Goal: Navigation & Orientation: Find specific page/section

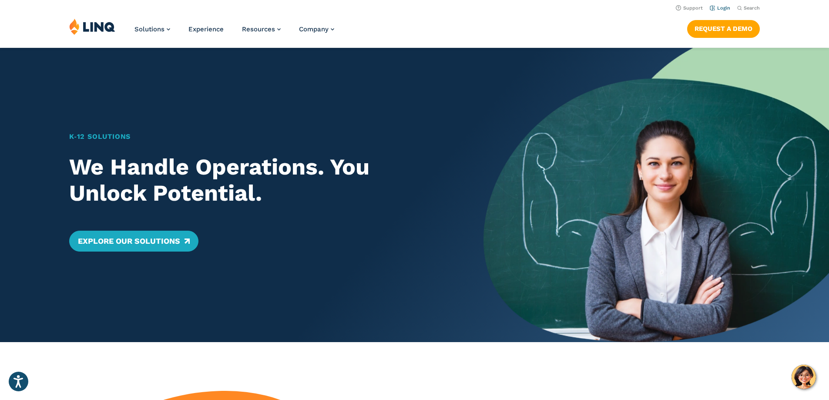
click at [719, 7] on link "Login" at bounding box center [720, 8] width 20 height 6
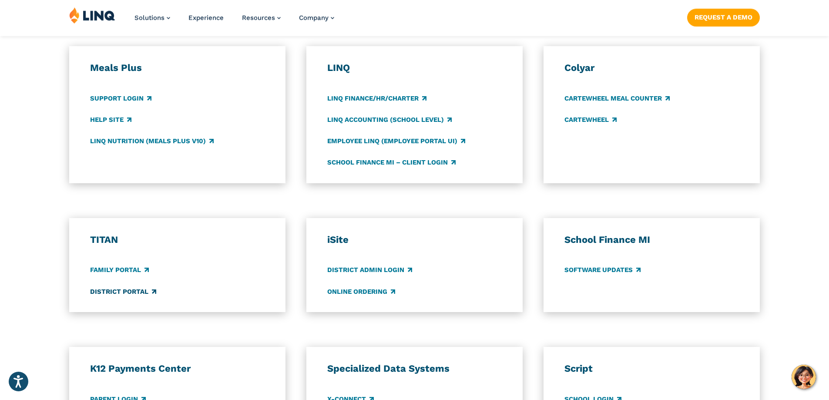
scroll to position [522, 0]
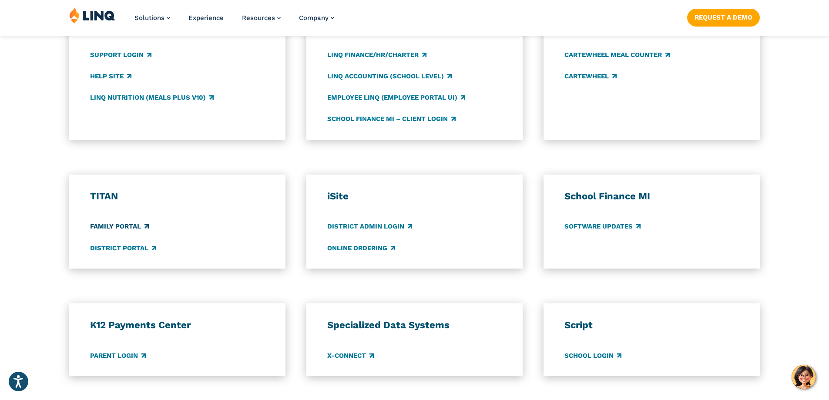
click at [135, 227] on link "Family Portal" at bounding box center [119, 227] width 59 height 10
